Goal: Task Accomplishment & Management: Complete application form

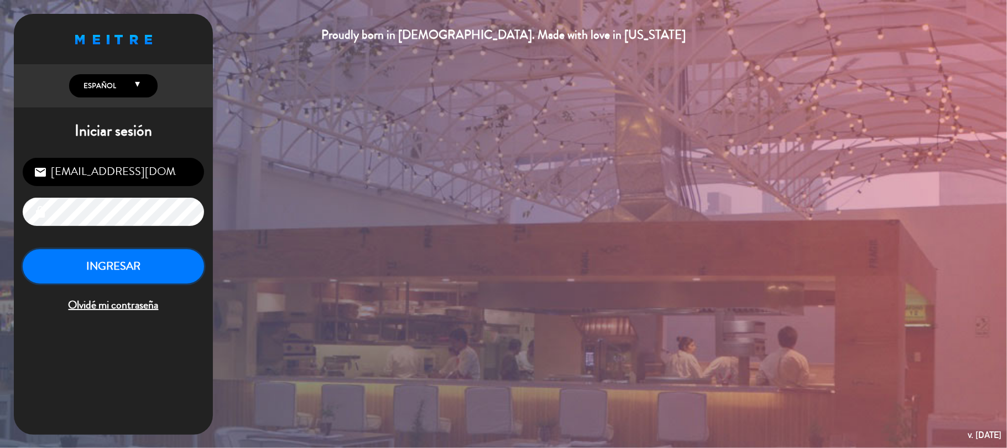
click at [159, 261] on button "INGRESAR" at bounding box center [113, 266] width 181 height 35
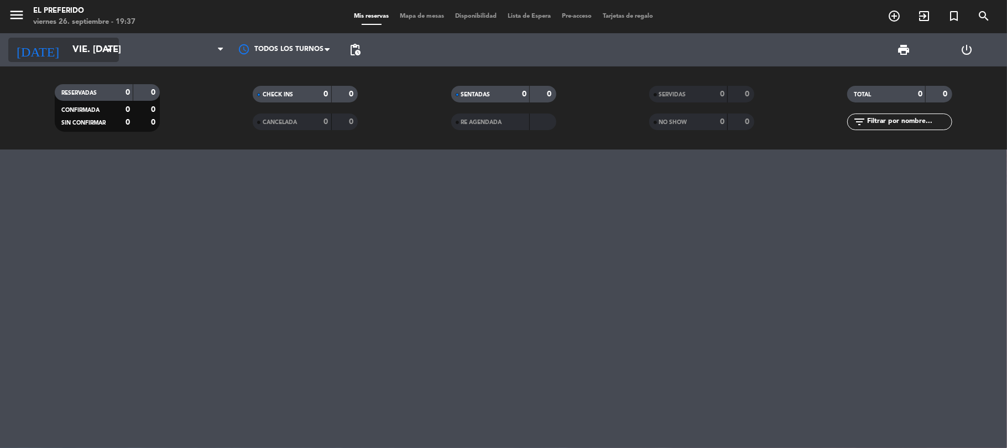
click at [81, 39] on input "vie. [DATE]" at bounding box center [126, 50] width 119 height 22
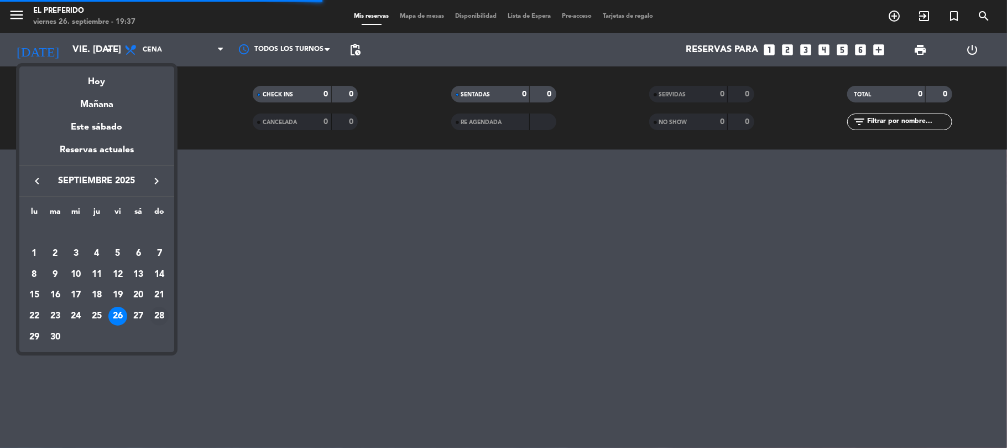
click at [160, 313] on div "28" at bounding box center [159, 315] width 19 height 19
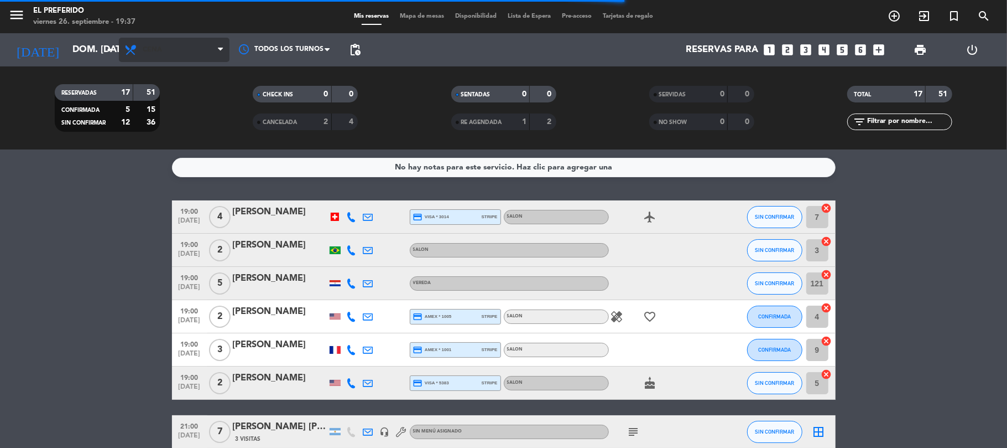
click at [136, 51] on icon at bounding box center [132, 49] width 16 height 13
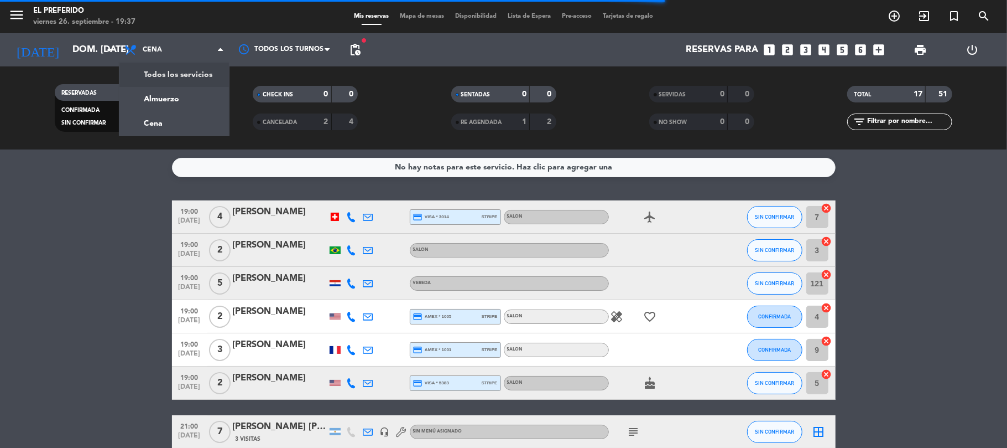
click at [165, 96] on div "menu El Preferido viernes 26. septiembre - 19:37 Mis reservas Mapa de mesas Dis…" at bounding box center [503, 74] width 1007 height 149
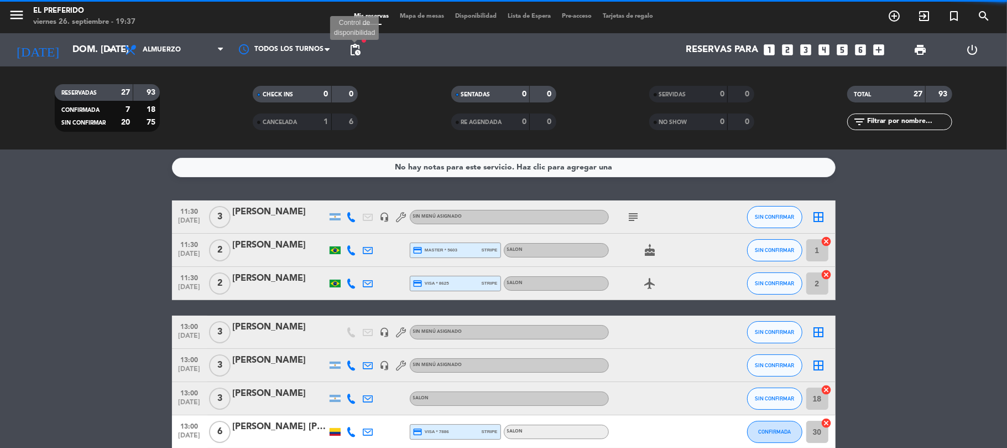
click at [354, 46] on span "pending_actions" at bounding box center [355, 49] width 13 height 13
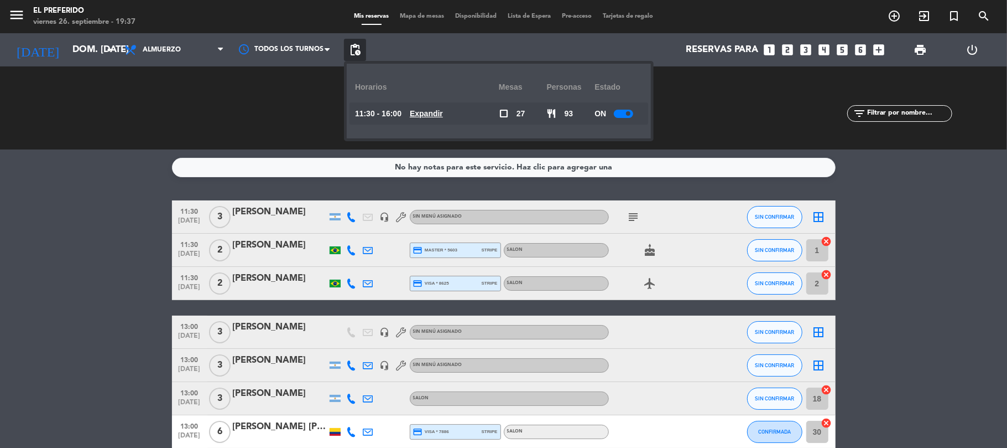
click at [443, 113] on u "Expandir" at bounding box center [426, 113] width 33 height 9
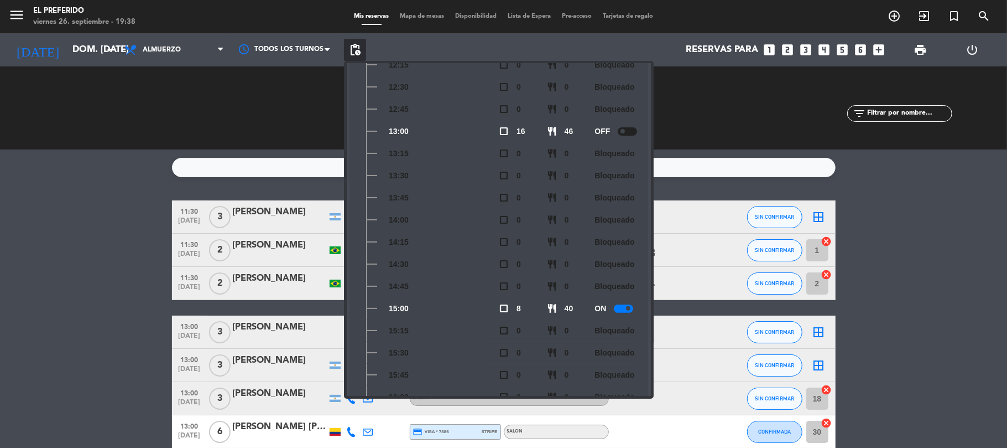
scroll to position [163, 0]
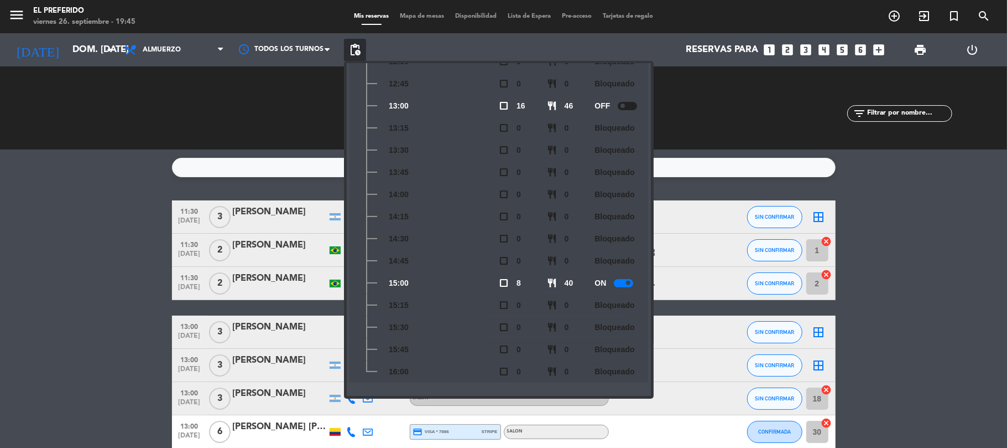
click at [233, 121] on div "CHECK INS 0 0 CANCELADA 1 6" at bounding box center [305, 107] width 198 height 61
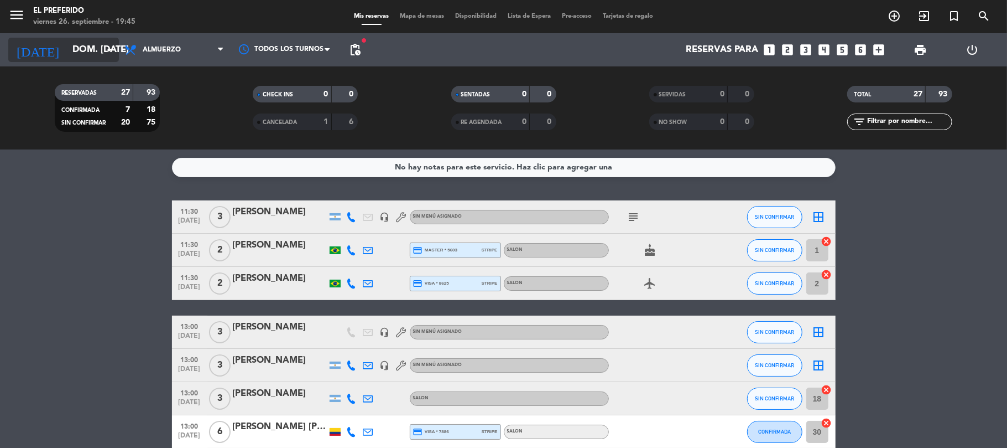
click at [67, 51] on input "dom. [DATE]" at bounding box center [126, 50] width 119 height 22
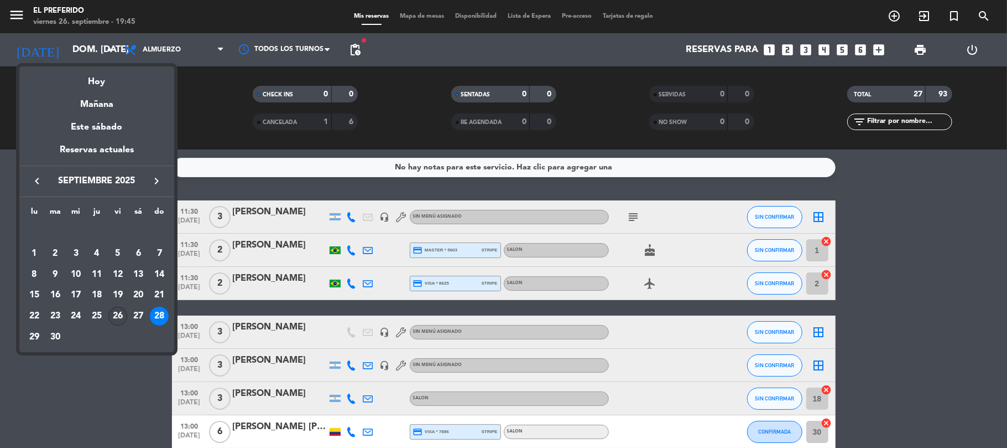
click at [122, 319] on div "26" at bounding box center [117, 315] width 19 height 19
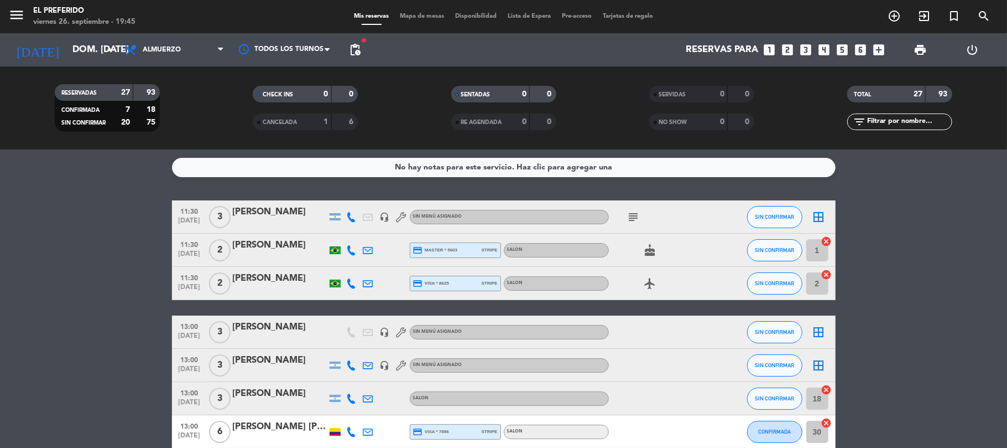
type input "vie. [DATE]"
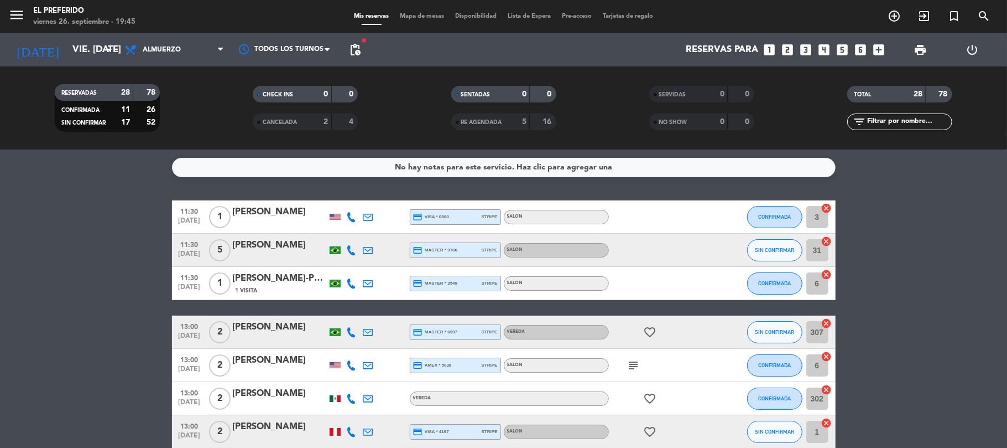
click at [793, 54] on icon "looks_two" at bounding box center [788, 50] width 14 height 14
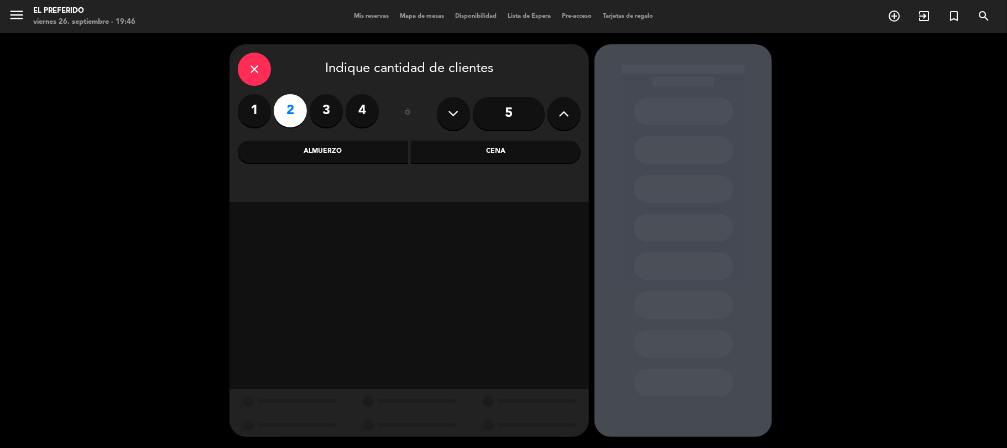
click at [359, 152] on div "Almuerzo" at bounding box center [323, 152] width 170 height 22
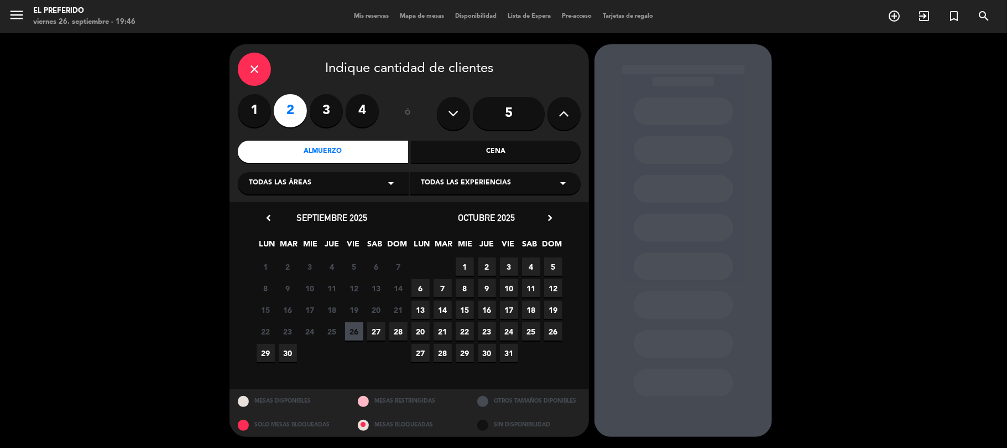
click at [383, 328] on span "27" at bounding box center [376, 331] width 18 height 18
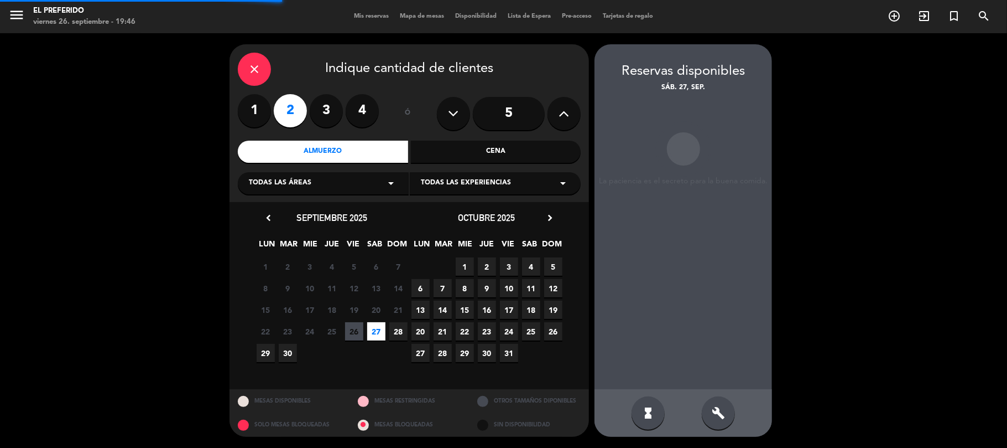
click at [713, 406] on icon "build" at bounding box center [718, 412] width 13 height 13
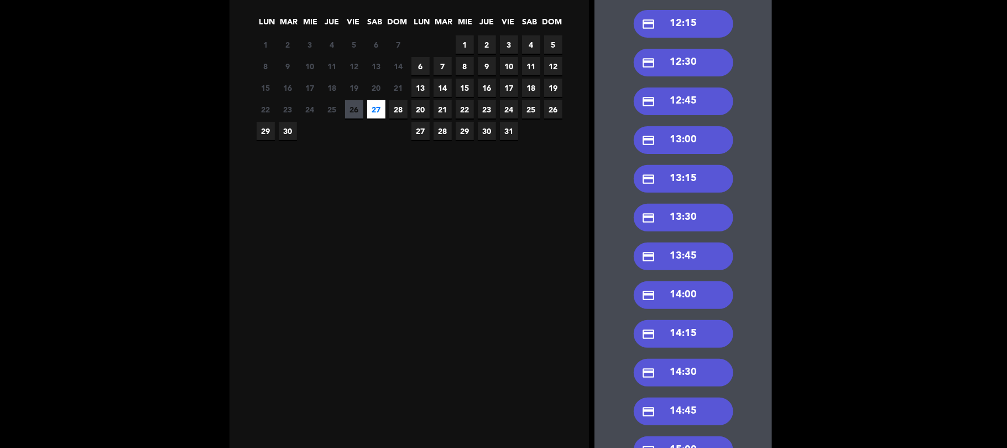
scroll to position [221, 0]
click at [687, 149] on div "credit_card 13:00" at bounding box center [684, 141] width 100 height 28
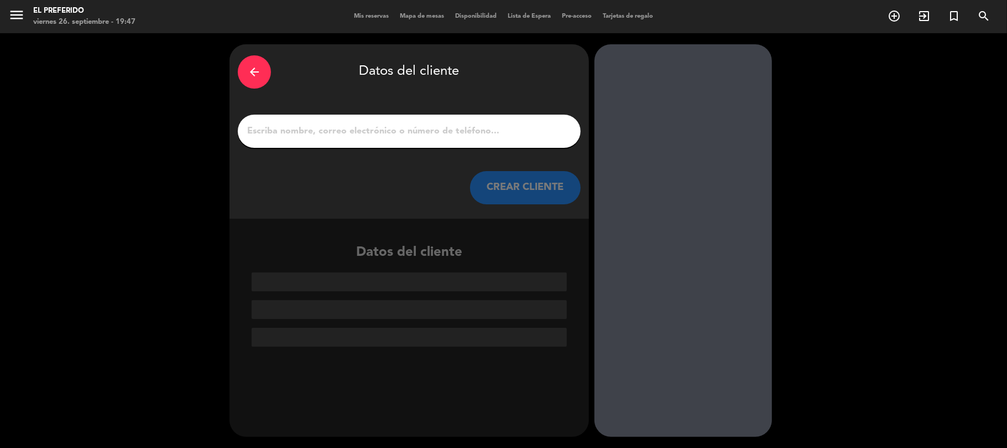
scroll to position [0, 0]
click at [341, 142] on div at bounding box center [409, 131] width 343 height 33
click at [324, 126] on input "1" at bounding box center [409, 130] width 326 height 15
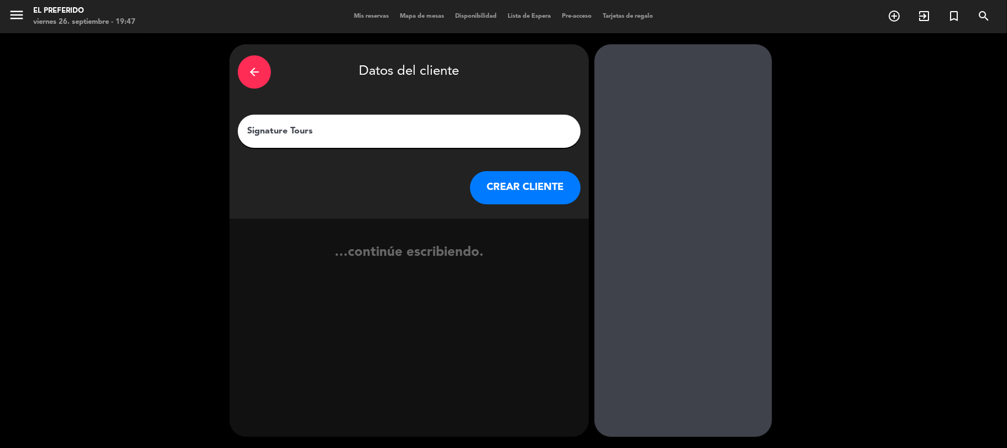
type input "Signature Tours"
click at [512, 169] on div "arrow_back Datos del cliente Signature Tours CREAR CLIENTE" at bounding box center [410, 131] width 360 height 174
click at [512, 184] on button "CREAR CLIENTE" at bounding box center [525, 187] width 111 height 33
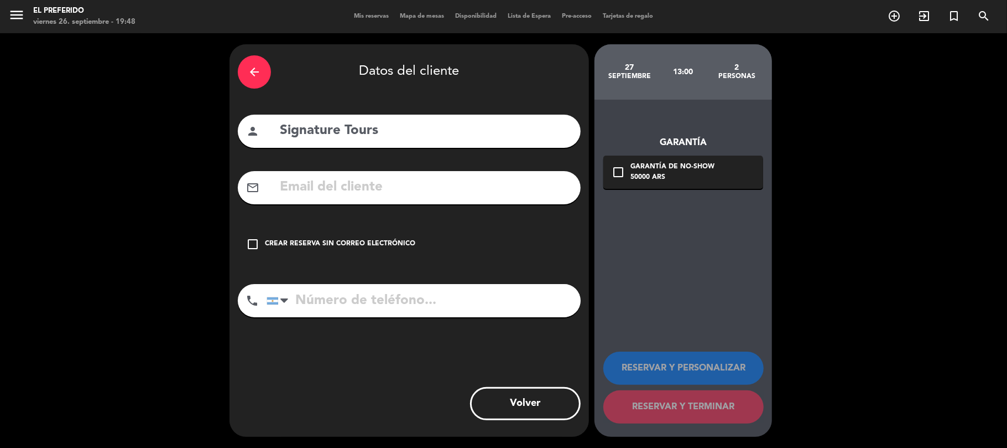
click at [383, 250] on div "check_box_outline_blank Crear reserva sin correo electrónico" at bounding box center [409, 243] width 343 height 33
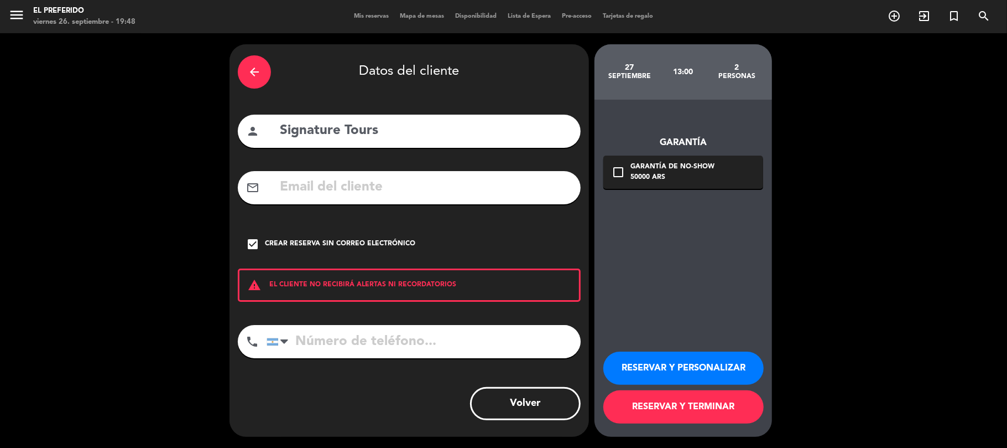
click at [684, 386] on div "RESERVAR Y PERSONALIZAR RESERVAR Y TERMINAR" at bounding box center [684, 382] width 160 height 108
click at [674, 375] on button "RESERVAR Y PERSONALIZAR" at bounding box center [684, 367] width 160 height 33
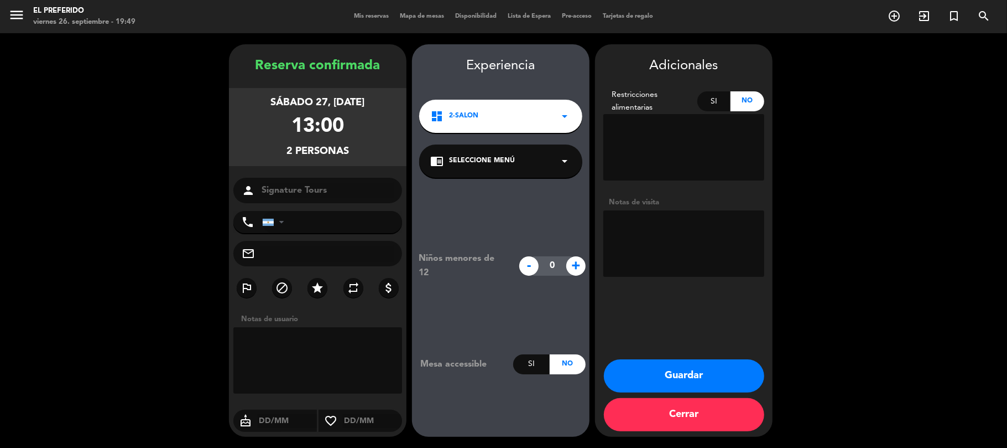
click at [658, 224] on textarea at bounding box center [684, 243] width 161 height 66
paste textarea "[PERSON_NAME]"
click at [710, 242] on textarea at bounding box center [684, 243] width 161 height 66
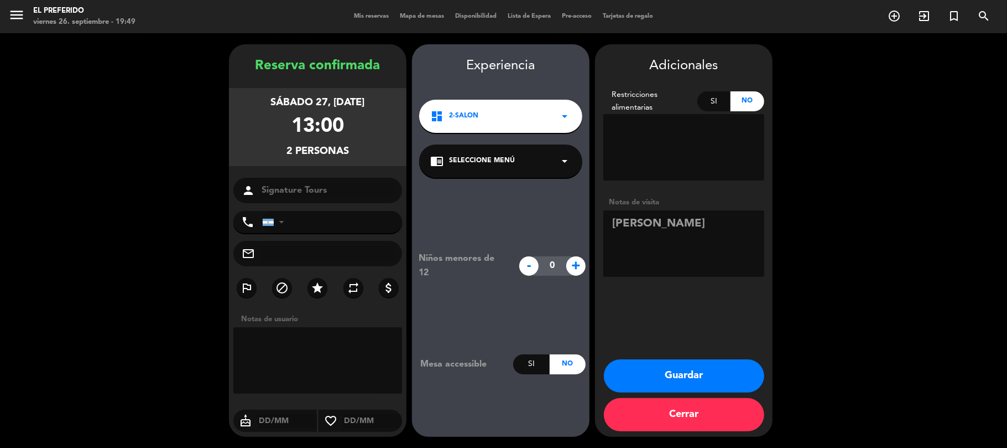
paste textarea "Food tour 27 de Septiembre: Total de pasajeros : 1 + Guia Menu: [PERSON_NAME] c…"
type textarea "Food tour 27 de Septiembre: Total de pasajeros : 1 + Guia Menu: [PERSON_NAME] c…"
drag, startPoint x: 693, startPoint y: 378, endPoint x: 698, endPoint y: 376, distance: 6.0
click at [698, 376] on button "Guardar" at bounding box center [684, 375] width 160 height 33
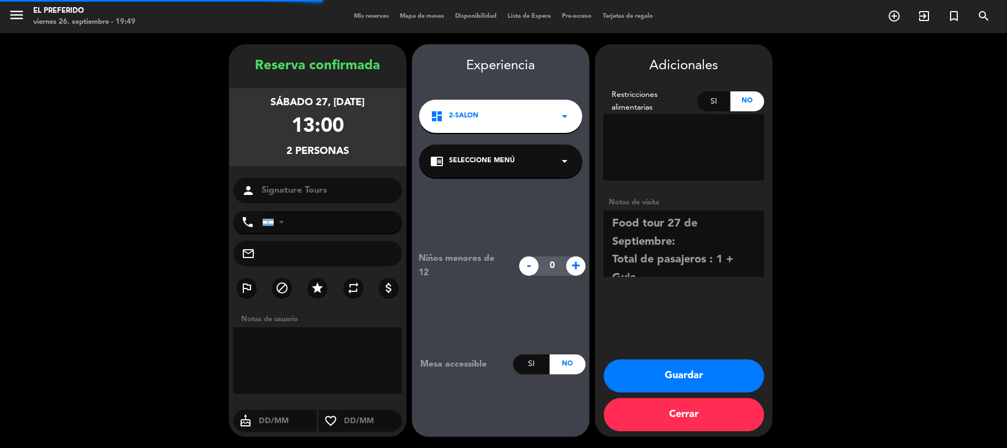
click at [675, 368] on button "Guardar" at bounding box center [684, 375] width 160 height 33
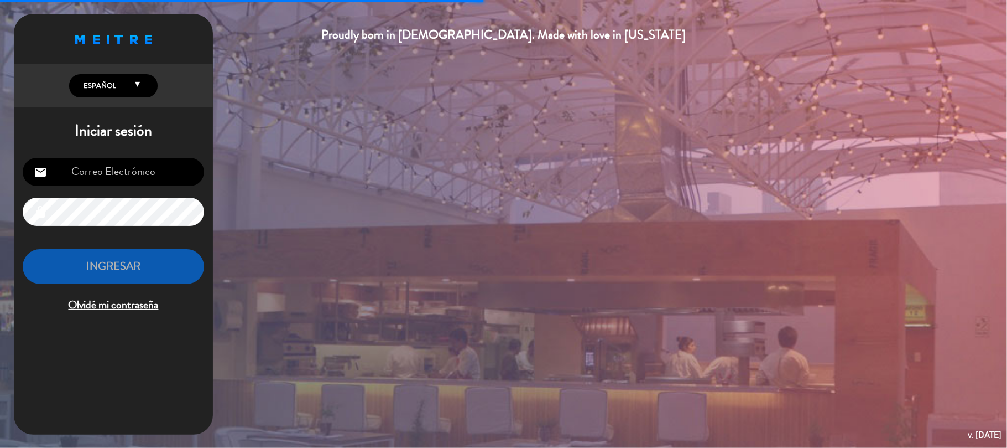
type input "[EMAIL_ADDRESS][DOMAIN_NAME]"
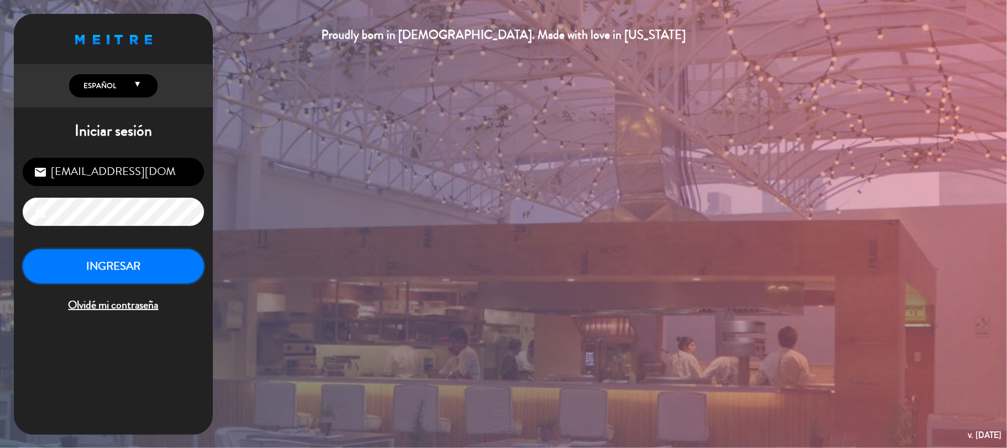
click at [157, 252] on button "INGRESAR" at bounding box center [113, 266] width 181 height 35
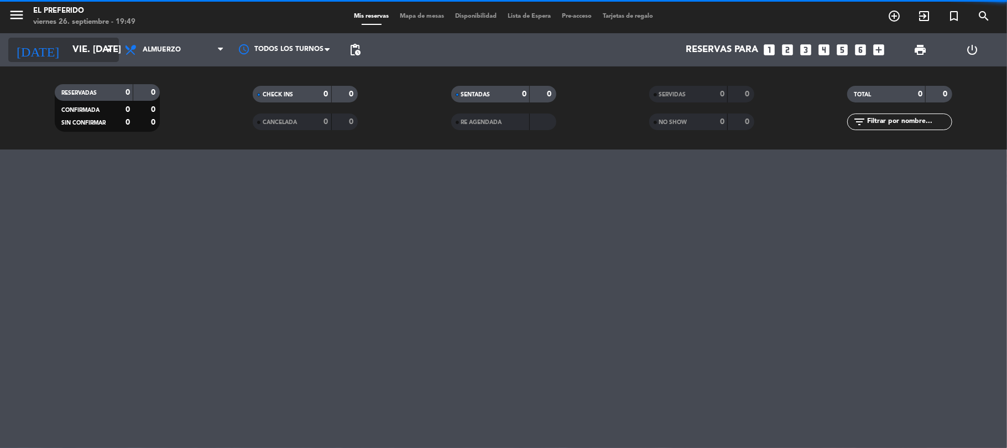
click at [74, 49] on input "vie. [DATE]" at bounding box center [126, 50] width 119 height 22
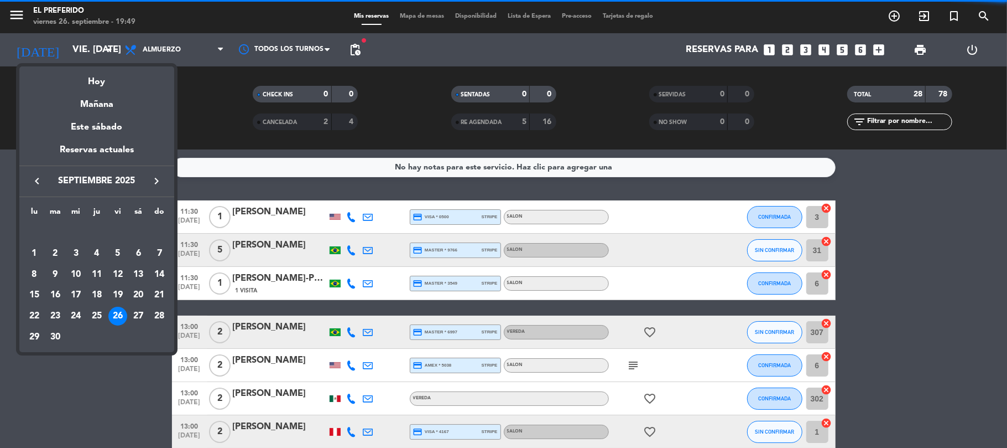
click at [154, 184] on icon "keyboard_arrow_right" at bounding box center [156, 180] width 13 height 13
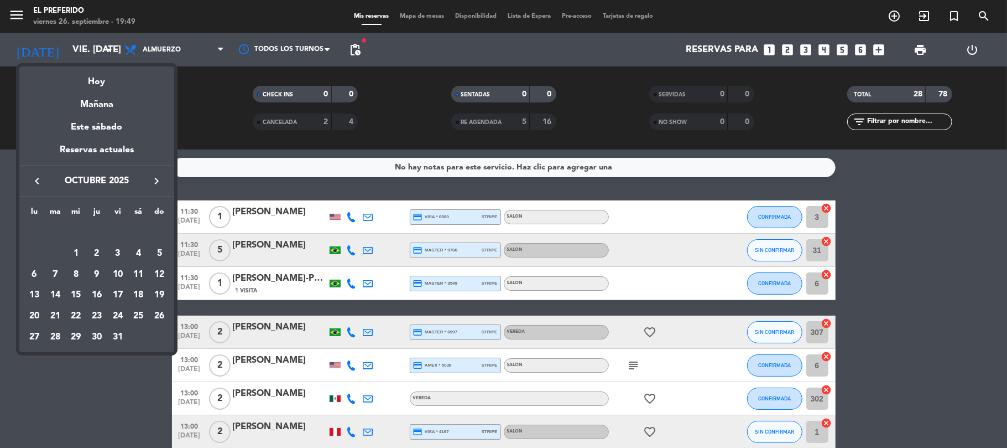
click at [34, 179] on icon "keyboard_arrow_left" at bounding box center [36, 180] width 13 height 13
click at [136, 316] on div "27" at bounding box center [138, 315] width 19 height 19
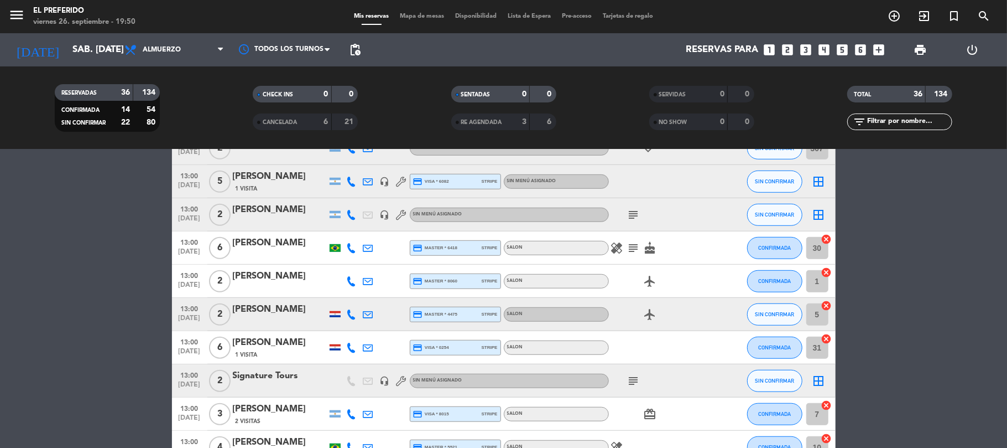
scroll to position [590, 0]
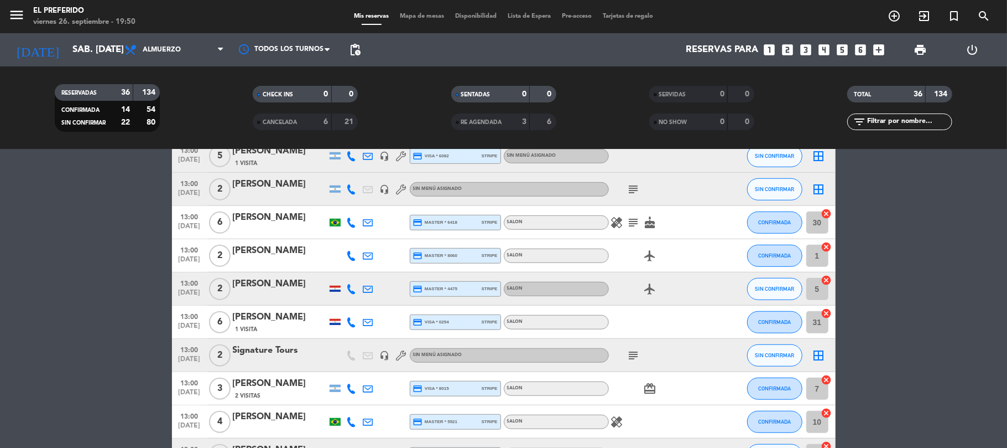
click at [635, 357] on icon "subject" at bounding box center [633, 355] width 13 height 13
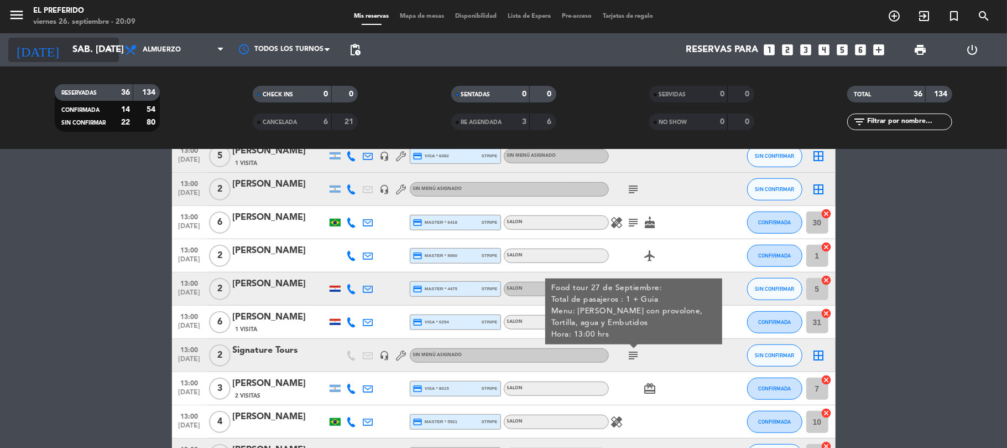
click at [67, 43] on input "sáb. [DATE]" at bounding box center [126, 50] width 119 height 22
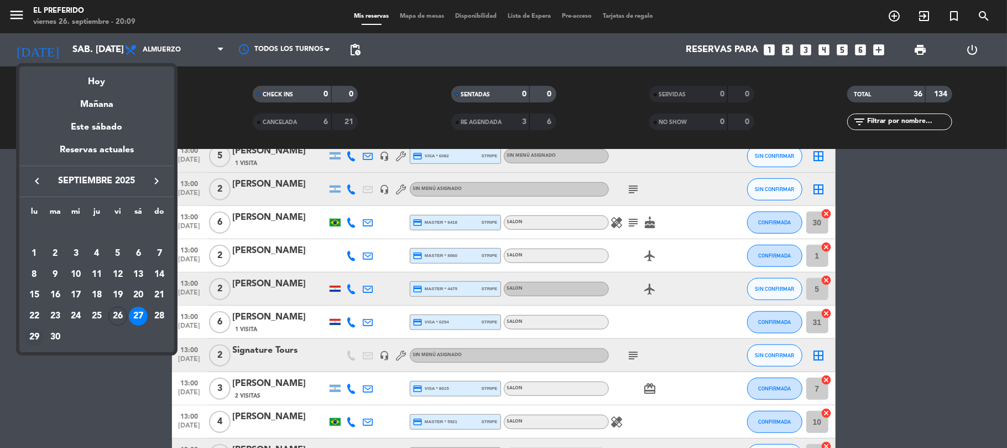
click at [38, 329] on div "29" at bounding box center [34, 337] width 19 height 19
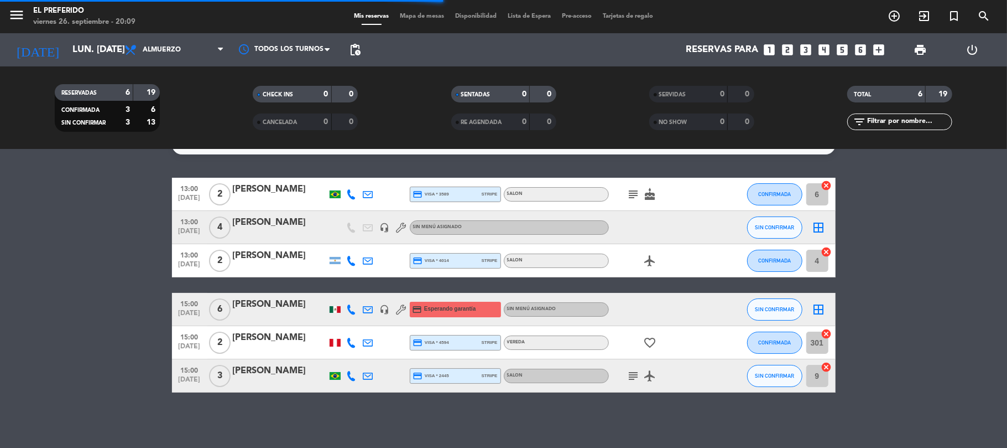
scroll to position [22, 0]
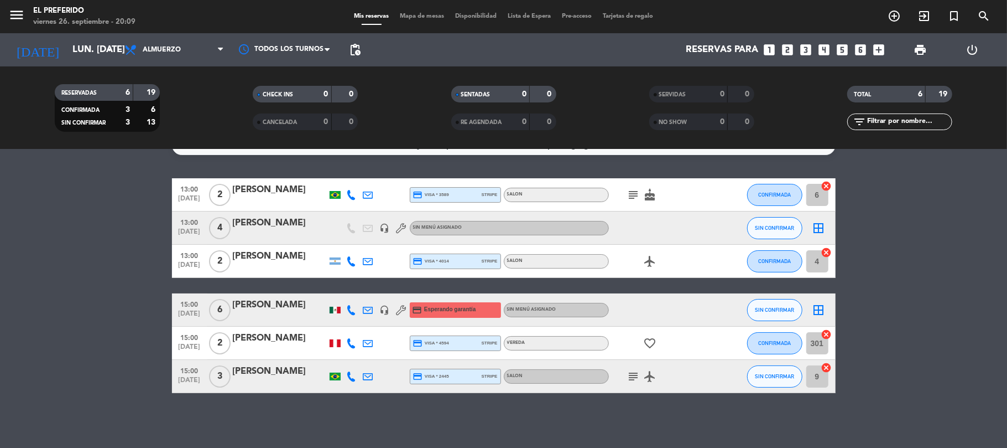
click at [372, 55] on div "Reservas para looks_one looks_two looks_3 looks_4 looks_5 looks_6 add_box" at bounding box center [628, 49] width 524 height 33
click at [358, 44] on span "pending_actions" at bounding box center [355, 49] width 13 height 13
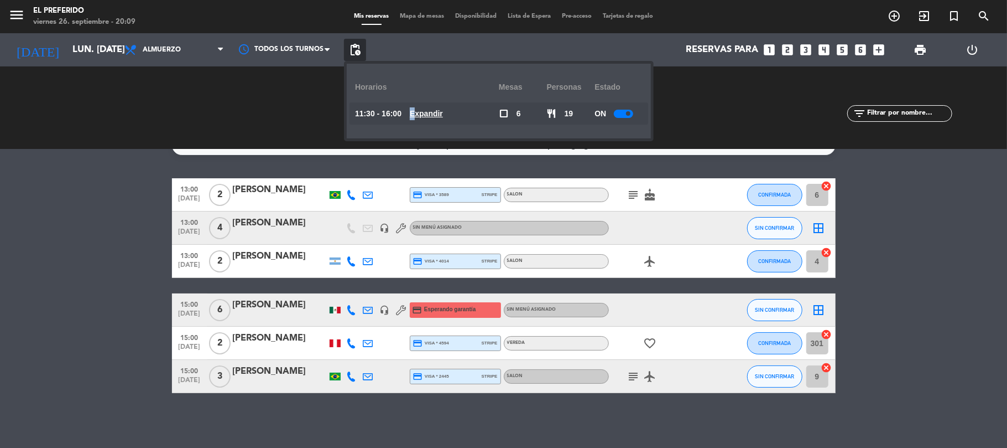
click at [421, 113] on u "Expandir" at bounding box center [426, 113] width 33 height 9
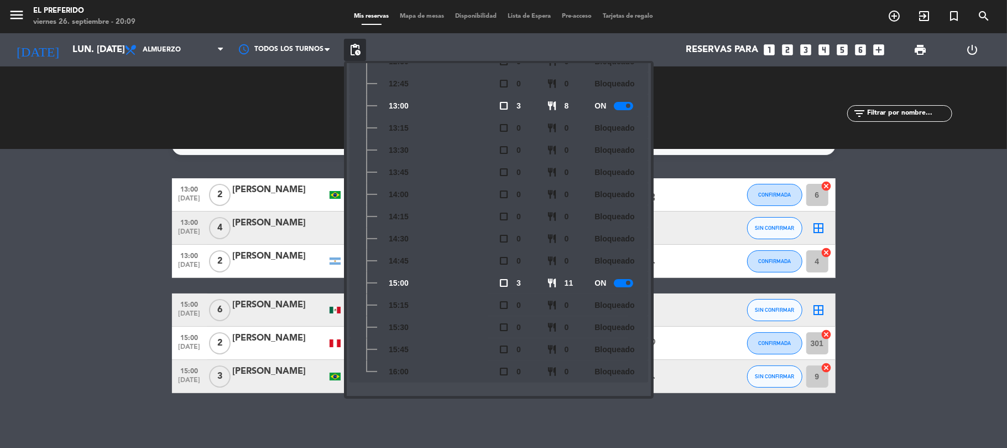
scroll to position [0, 0]
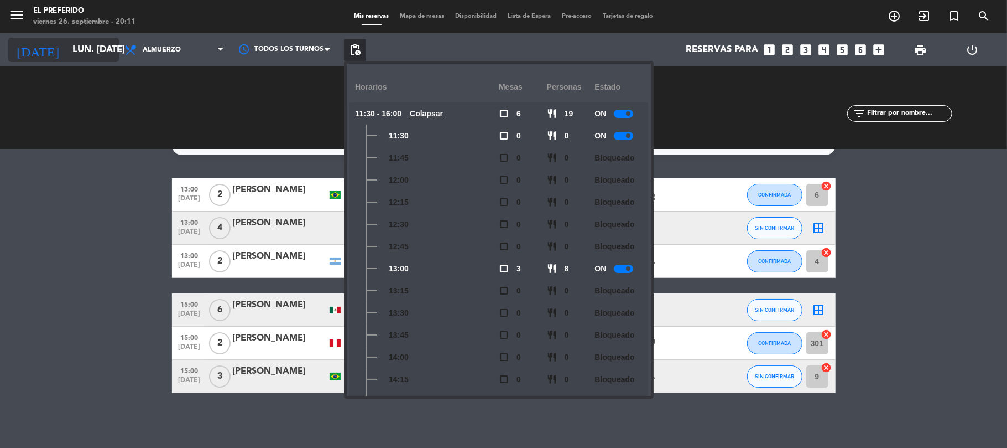
click at [67, 55] on input "lun. [DATE]" at bounding box center [126, 50] width 119 height 22
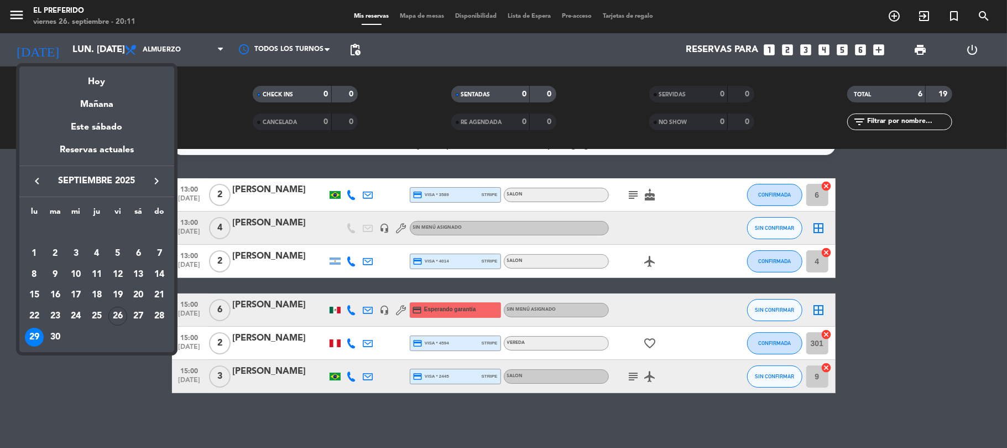
click at [134, 313] on div "27" at bounding box center [138, 315] width 19 height 19
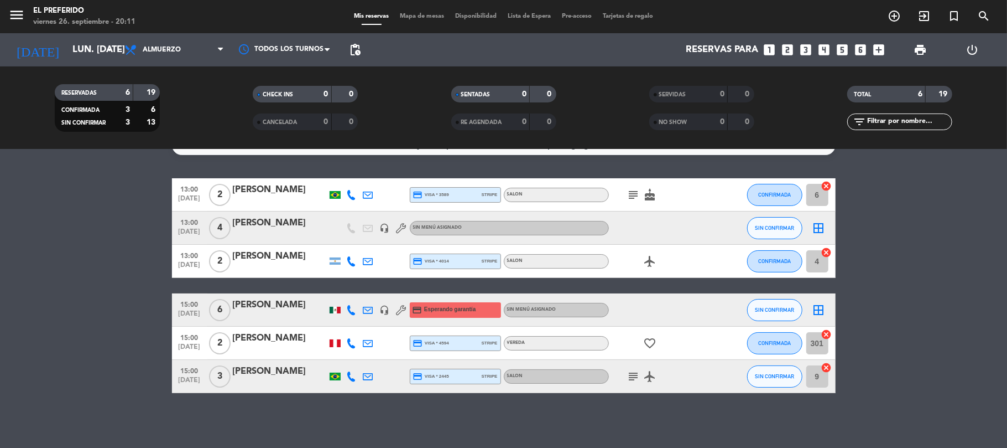
type input "sáb. [DATE]"
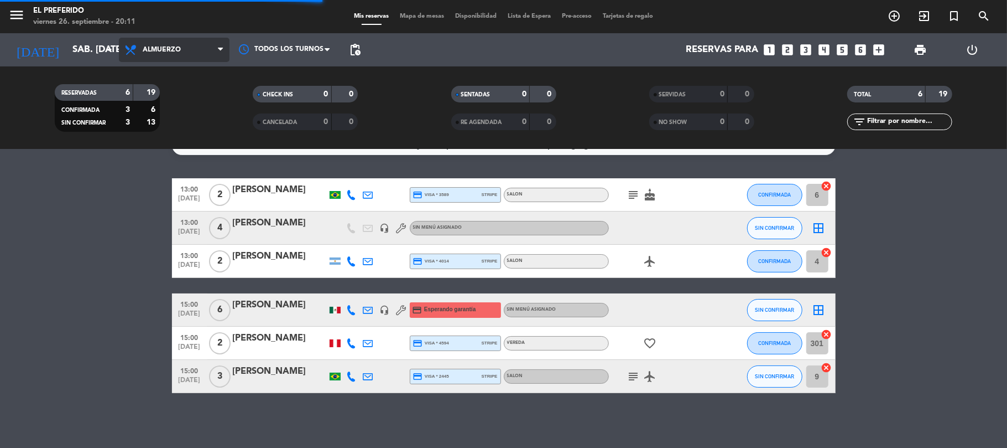
click at [188, 51] on span "Almuerzo" at bounding box center [174, 50] width 111 height 24
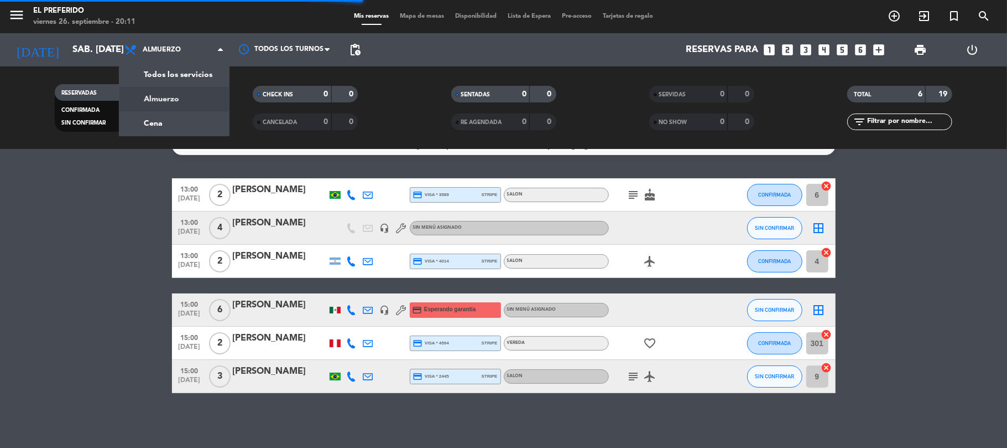
click at [200, 125] on div "menu El Preferido viernes 26. septiembre - 20:11 Mis reservas Mapa de mesas Dis…" at bounding box center [503, 74] width 1007 height 149
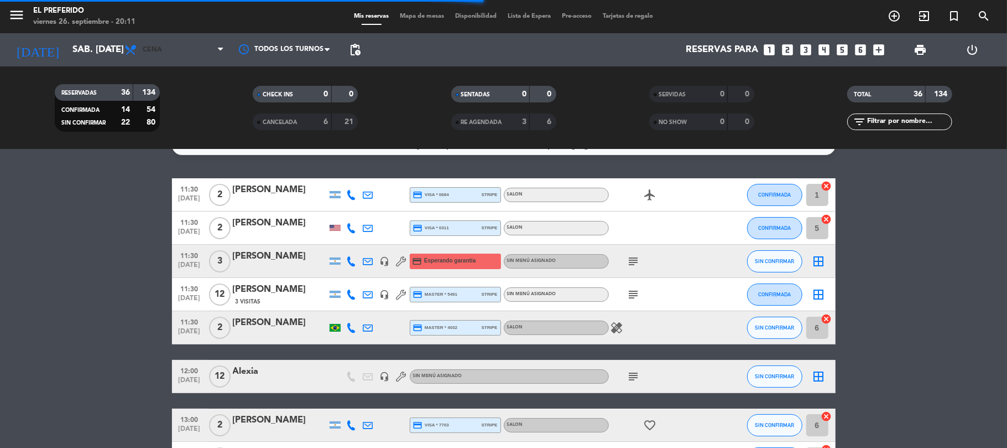
scroll to position [590, 0]
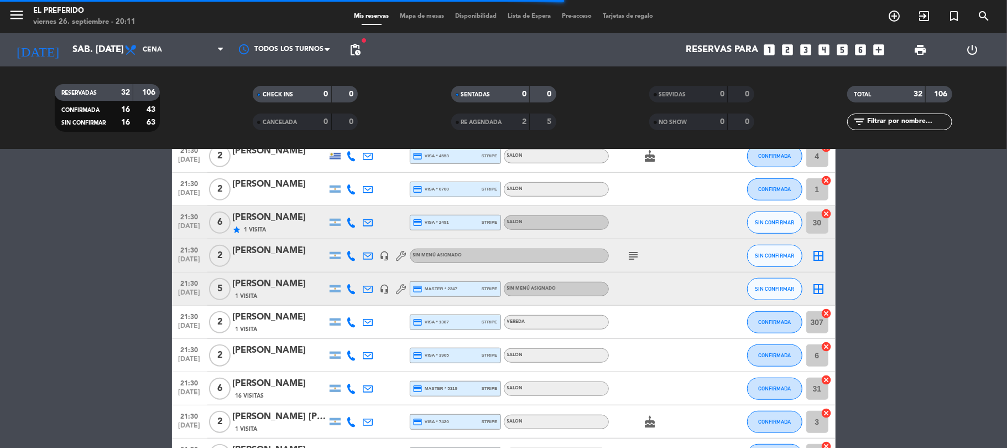
click at [357, 46] on span "pending_actions" at bounding box center [355, 49] width 13 height 13
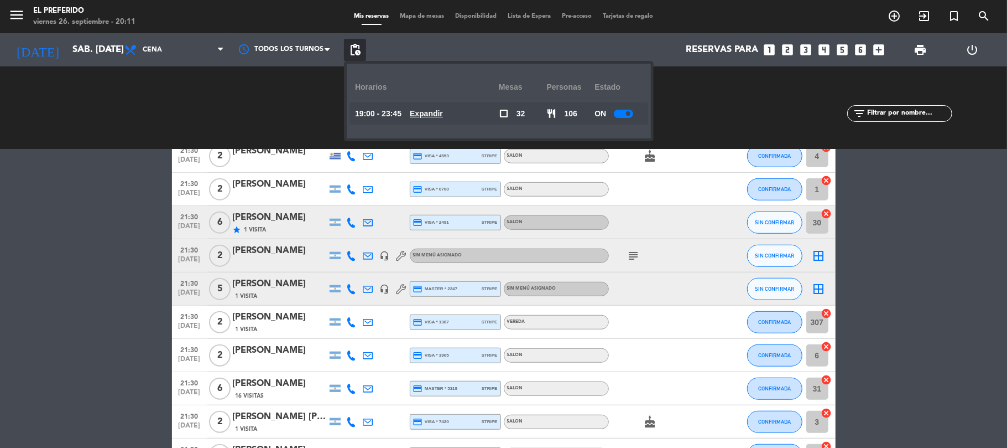
click at [443, 115] on u "Expandir" at bounding box center [426, 113] width 33 height 9
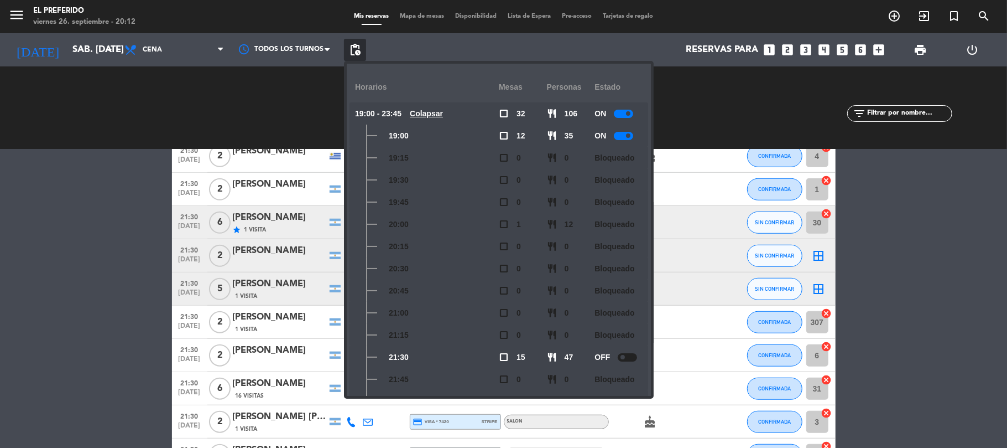
scroll to position [185, 0]
